Goal: Navigation & Orientation: Go to known website

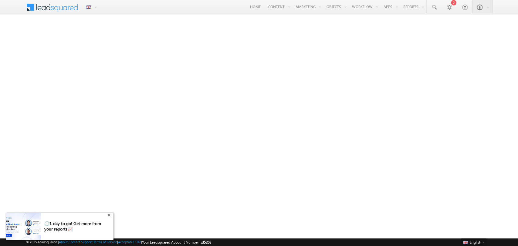
click at [110, 215] on div "+" at bounding box center [109, 214] width 7 height 7
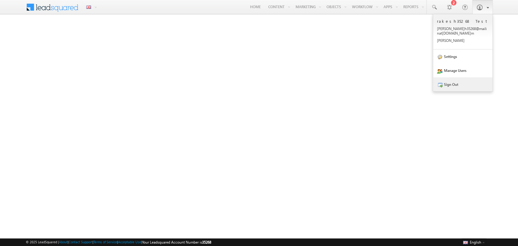
click at [465, 80] on link "Sign Out" at bounding box center [462, 84] width 59 height 14
